Goal: Task Accomplishment & Management: Complete application form

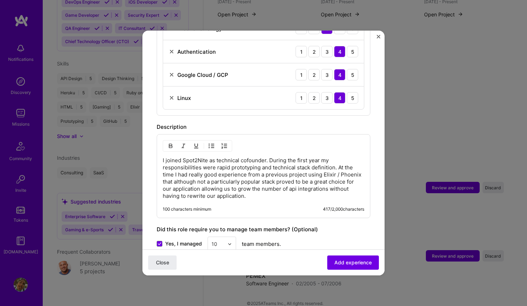
scroll to position [773, 0]
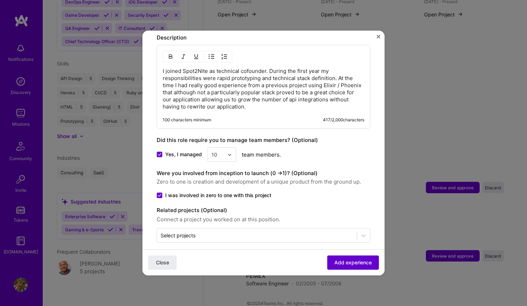
click at [360, 264] on span "Add experience" at bounding box center [352, 262] width 37 height 7
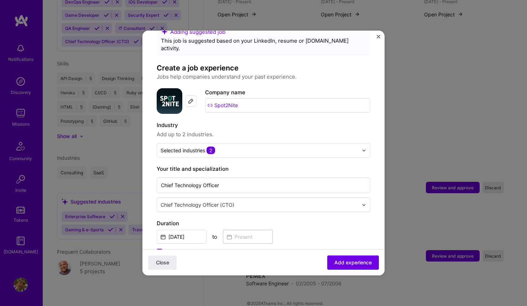
scroll to position [0, 0]
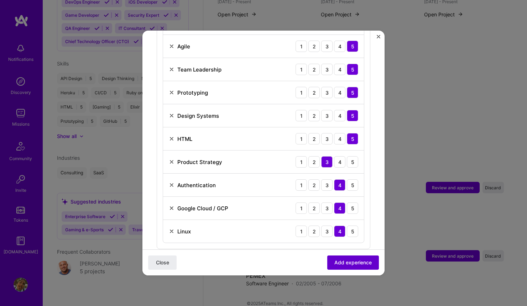
click at [337, 260] on span "Add experience" at bounding box center [352, 262] width 37 height 7
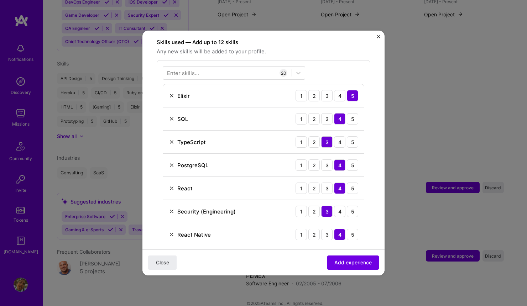
scroll to position [104, 0]
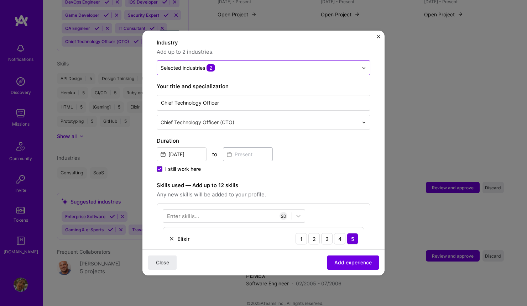
click at [295, 64] on input "text" at bounding box center [258, 67] width 197 height 7
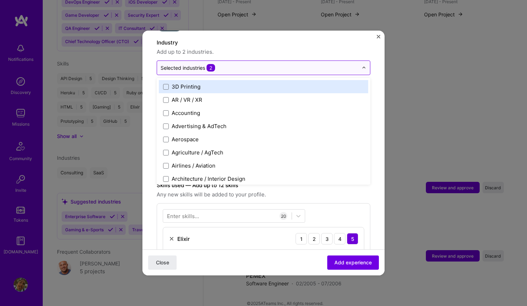
click at [296, 64] on input "text" at bounding box center [258, 67] width 197 height 7
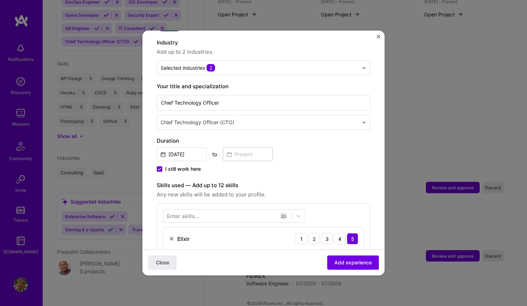
click at [351, 48] on span "Add up to 2 industries." at bounding box center [263, 52] width 213 height 9
click at [354, 118] on input "text" at bounding box center [259, 121] width 199 height 7
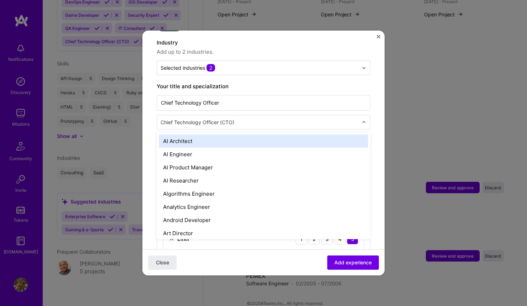
click at [354, 118] on input "text" at bounding box center [259, 121] width 199 height 7
click at [384, 102] on div "Adding suggested job This job is suggested based on your LinkedIn, resume or [D…" at bounding box center [263, 153] width 527 height 306
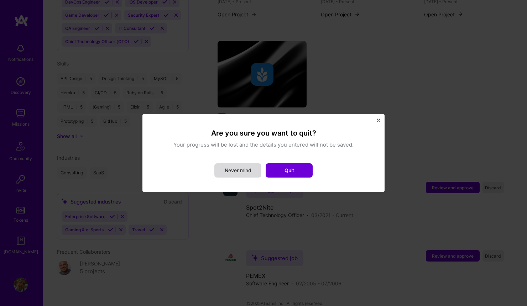
click at [239, 165] on button "Never mind" at bounding box center [237, 170] width 47 height 14
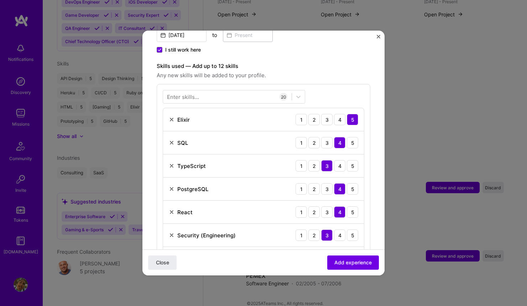
scroll to position [289, 0]
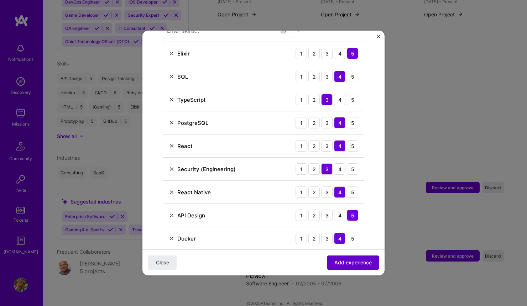
click at [360, 262] on span "Add experience" at bounding box center [352, 262] width 37 height 7
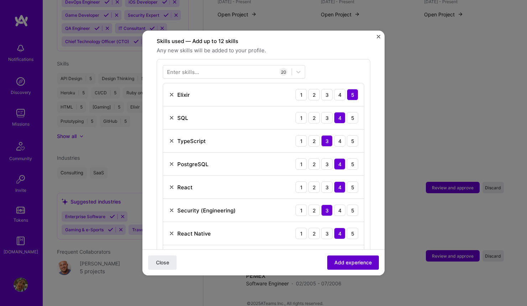
scroll to position [247, 0]
click at [360, 262] on span "Add experience" at bounding box center [352, 262] width 37 height 7
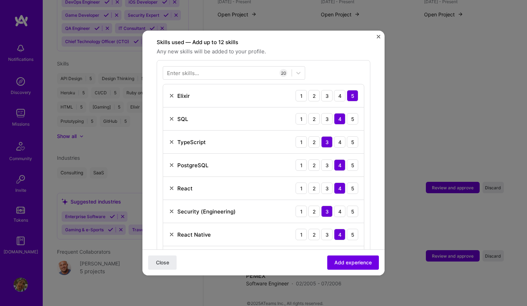
click at [350, 90] on div "5" at bounding box center [352, 95] width 11 height 11
click at [337, 113] on div "4" at bounding box center [339, 118] width 11 height 11
click at [328, 136] on div "3" at bounding box center [326, 141] width 11 height 11
click at [338, 159] on div "4" at bounding box center [339, 164] width 11 height 11
click at [339, 184] on div "4" at bounding box center [339, 188] width 11 height 11
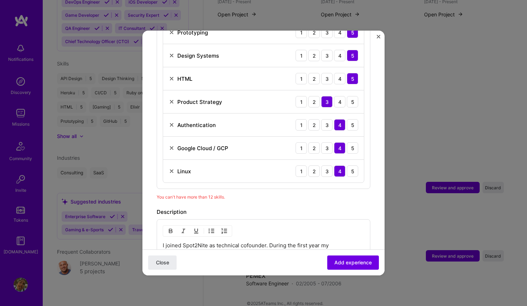
scroll to position [612, 0]
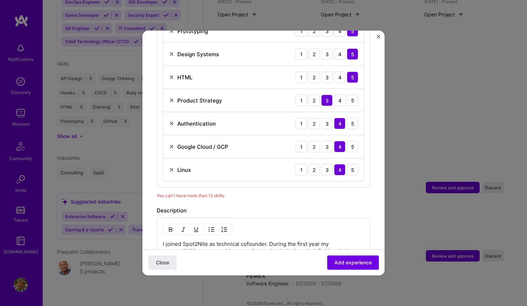
click at [172, 167] on img at bounding box center [172, 170] width 6 height 6
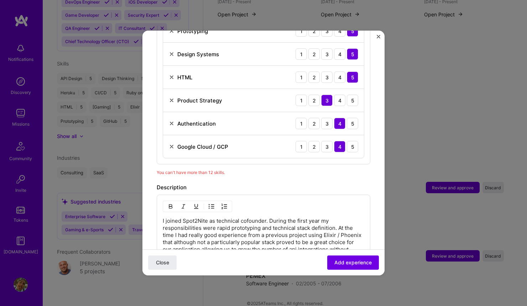
click at [173, 121] on img at bounding box center [172, 124] width 6 height 6
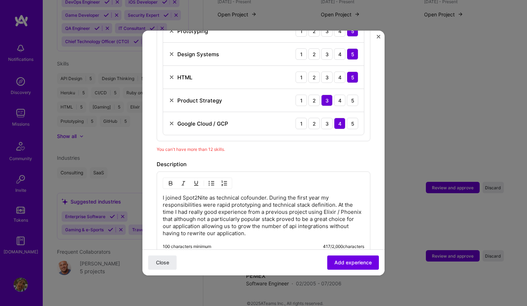
click at [173, 74] on img at bounding box center [172, 77] width 6 height 6
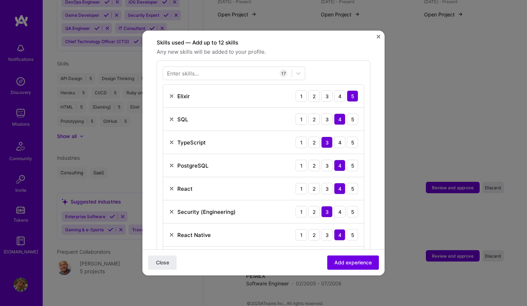
scroll to position [298, 0]
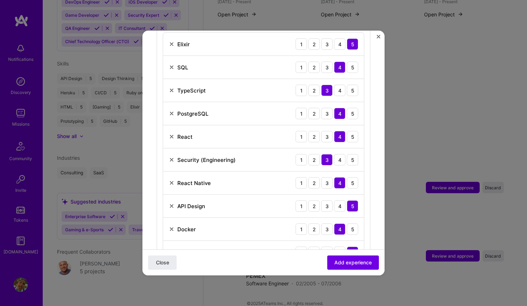
click at [170, 157] on img at bounding box center [172, 160] width 6 height 6
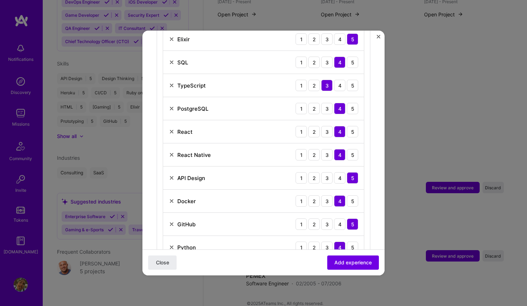
scroll to position [305, 0]
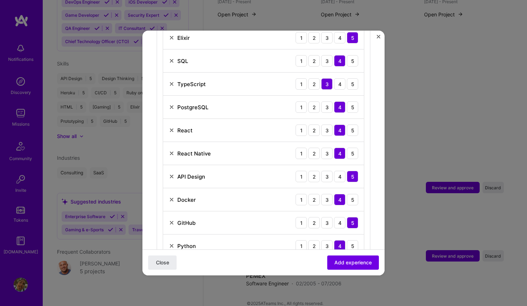
click at [172, 220] on img at bounding box center [172, 223] width 6 height 6
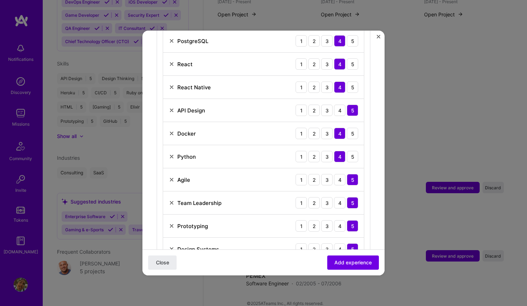
scroll to position [430, 0]
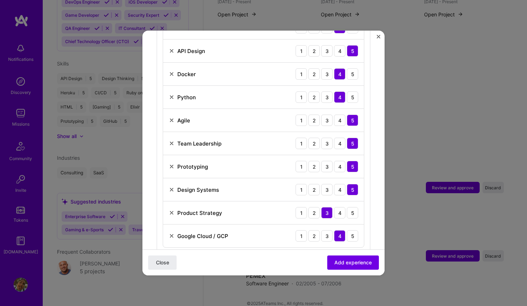
click at [171, 233] on img at bounding box center [172, 236] width 6 height 6
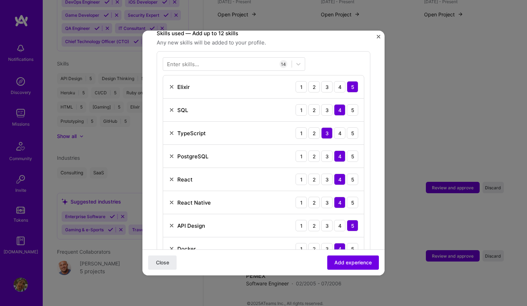
scroll to position [257, 0]
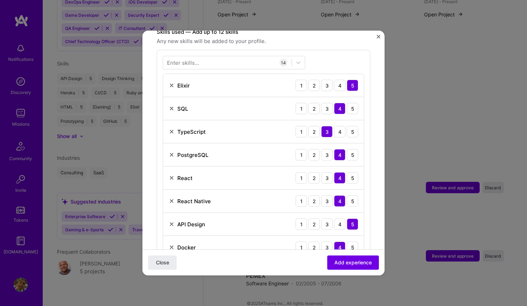
click at [171, 198] on img at bounding box center [172, 201] width 6 height 6
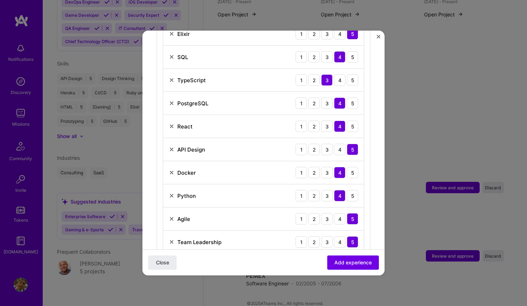
scroll to position [337, 0]
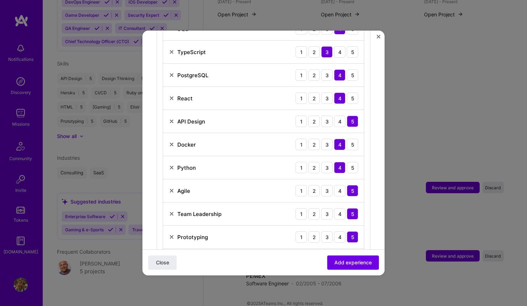
click at [173, 165] on img at bounding box center [172, 168] width 6 height 6
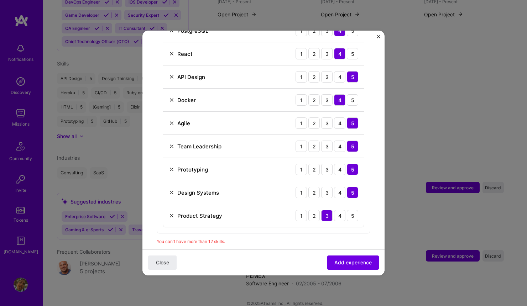
scroll to position [434, 0]
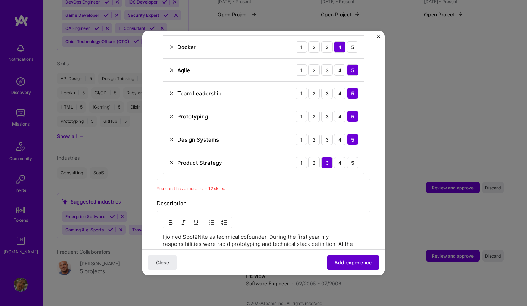
click at [356, 263] on span "Add experience" at bounding box center [352, 262] width 37 height 7
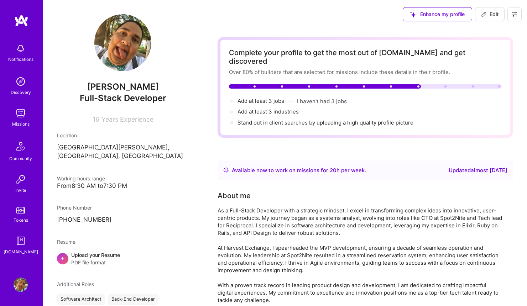
scroll to position [126, 0]
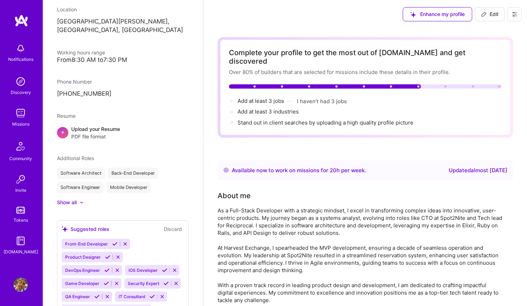
click at [446, 17] on span "Enhance my profile" at bounding box center [437, 14] width 54 height 7
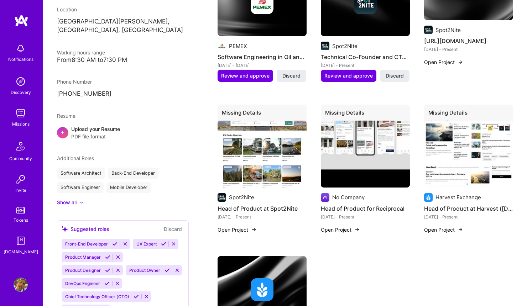
scroll to position [0, 0]
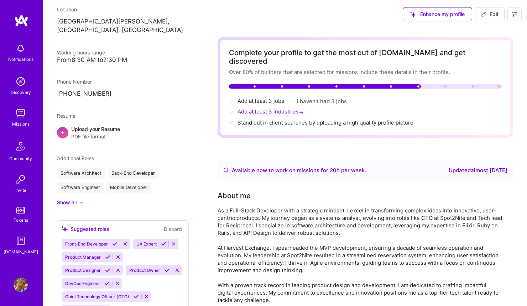
click at [293, 108] on span "Add at least 3 industries →" at bounding box center [271, 111] width 68 height 7
select select "MX"
select select "Right Now"
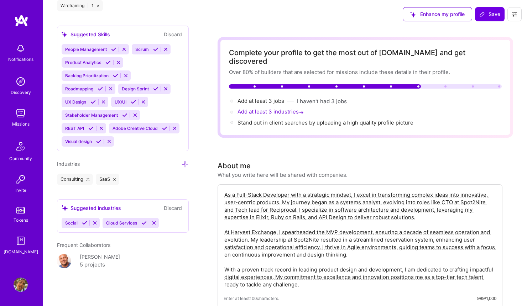
scroll to position [906, 0]
click at [84, 222] on icon at bounding box center [84, 222] width 5 height 5
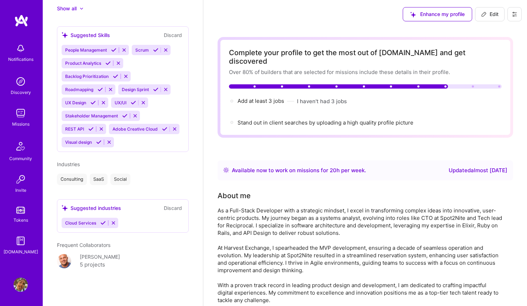
click at [103, 222] on icon at bounding box center [102, 222] width 5 height 5
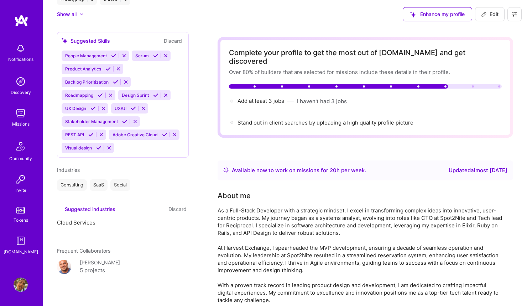
scroll to position [473, 0]
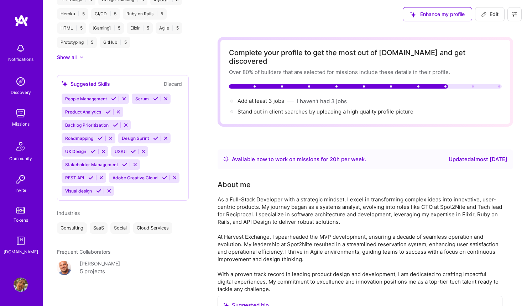
click at [271, 108] on div "Stand out in client searches by uploading a high quality profile picture" at bounding box center [325, 111] width 176 height 7
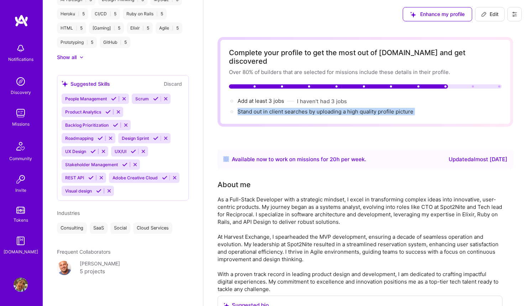
click at [271, 108] on div "Stand out in client searches by uploading a high quality profile picture" at bounding box center [325, 111] width 176 height 7
click at [296, 108] on div "Stand out in client searches by uploading a high quality profile picture" at bounding box center [325, 111] width 176 height 7
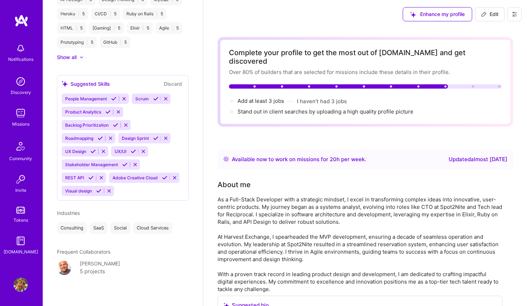
scroll to position [0, 0]
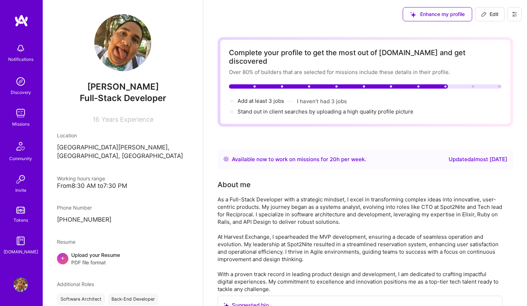
click at [118, 118] on span "Years Experience" at bounding box center [127, 119] width 52 height 7
click at [81, 112] on div "[PERSON_NAME] Full-Stack Developer 16 Years Experience" at bounding box center [123, 68] width 132 height 109
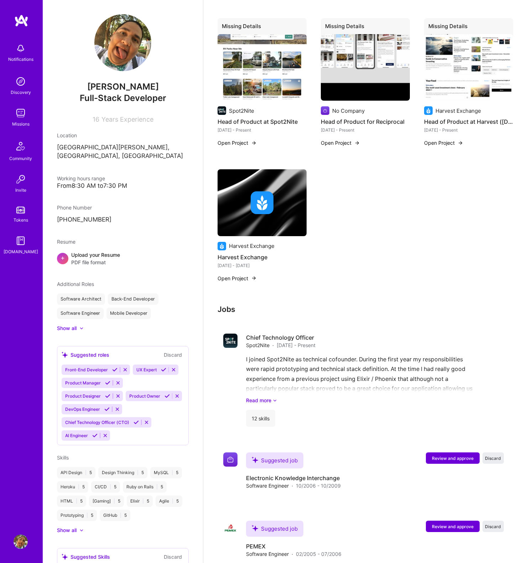
scroll to position [778, 0]
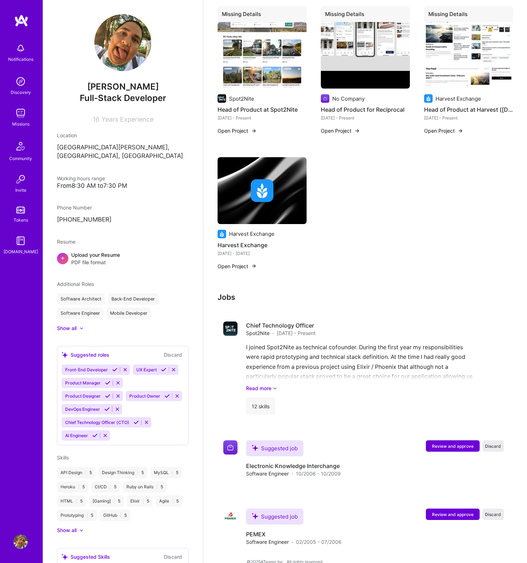
click at [17, 114] on img at bounding box center [21, 113] width 14 height 14
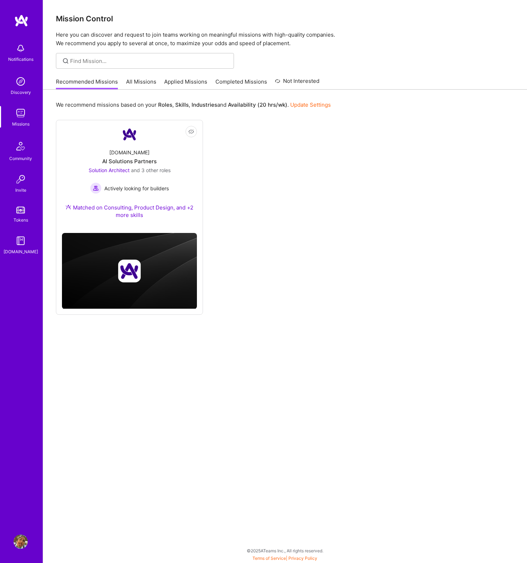
click at [361, 179] on div "Not Interested [DOMAIN_NAME] AI Solutions Partners Solution Architect and 3 oth…" at bounding box center [285, 217] width 458 height 195
click at [133, 79] on link "All Missions" at bounding box center [141, 84] width 30 height 12
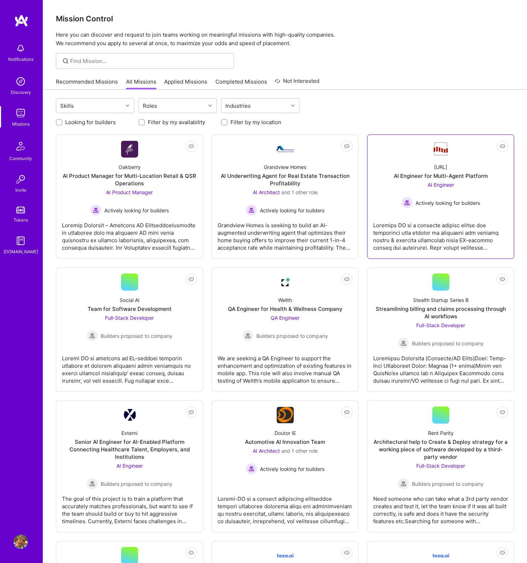
click at [469, 188] on div "AI Engineer Actively looking for builders" at bounding box center [440, 194] width 79 height 27
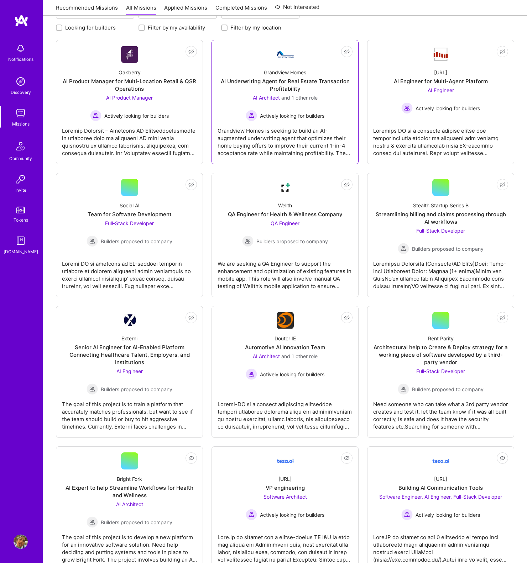
scroll to position [152, 0]
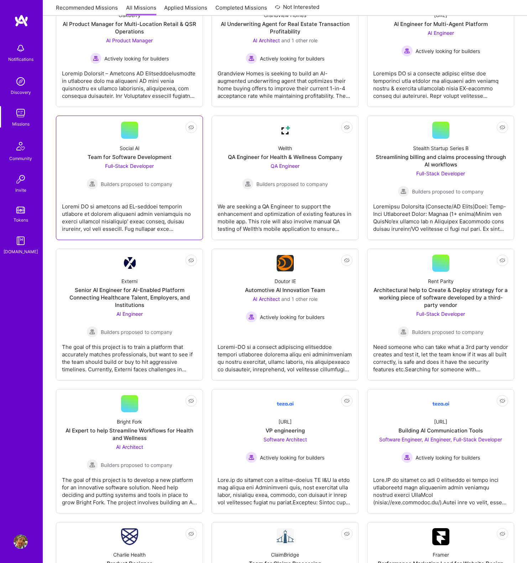
click at [161, 215] on div at bounding box center [129, 215] width 135 height 36
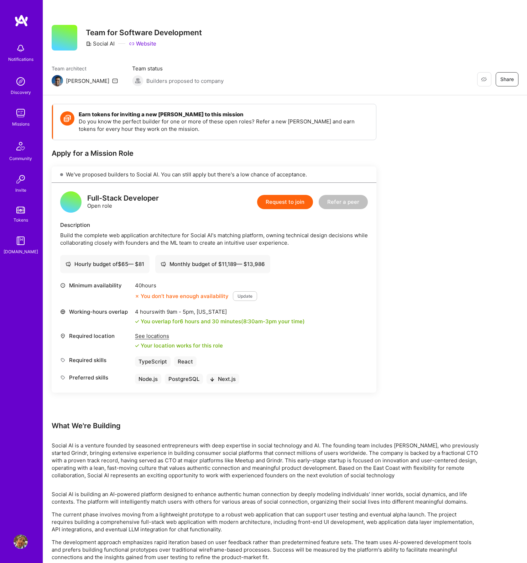
click at [144, 242] on div "Build the complete web application architecture for Social AI's matching platfo…" at bounding box center [213, 239] width 307 height 15
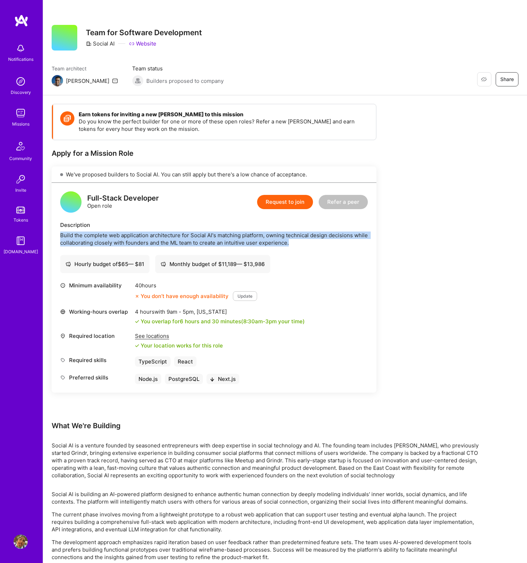
click at [144, 242] on div "Build the complete web application architecture for Social AI's matching platfo…" at bounding box center [213, 239] width 307 height 15
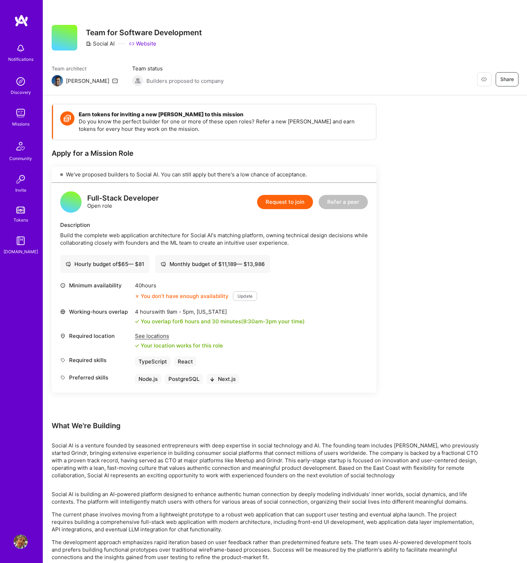
click at [442, 261] on div "Earn tokens for inviting a new [PERSON_NAME] to this mission Do you know the pe…" at bounding box center [265, 342] width 427 height 477
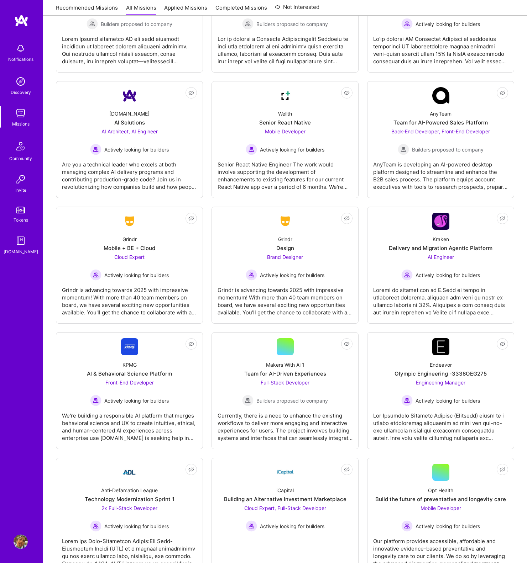
scroll to position [1531, 0]
